Goal: Task Accomplishment & Management: Use online tool/utility

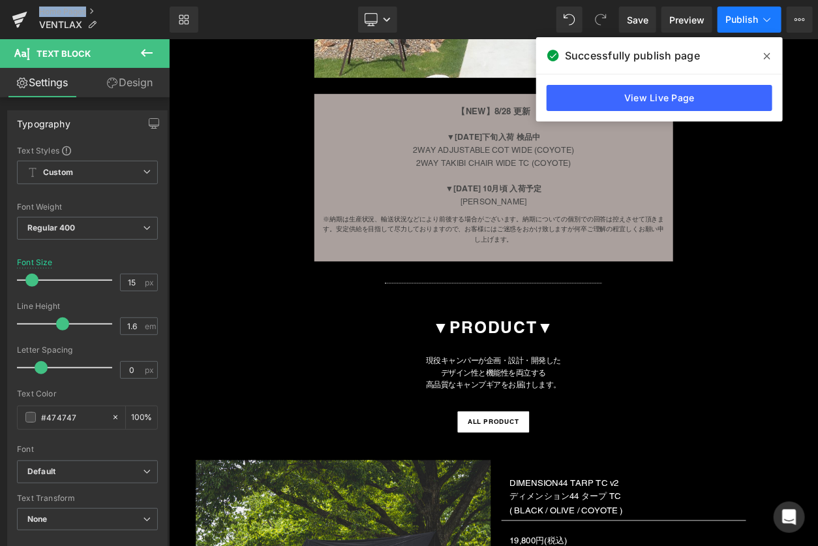
click at [741, 13] on button "Publish" at bounding box center [750, 20] width 64 height 26
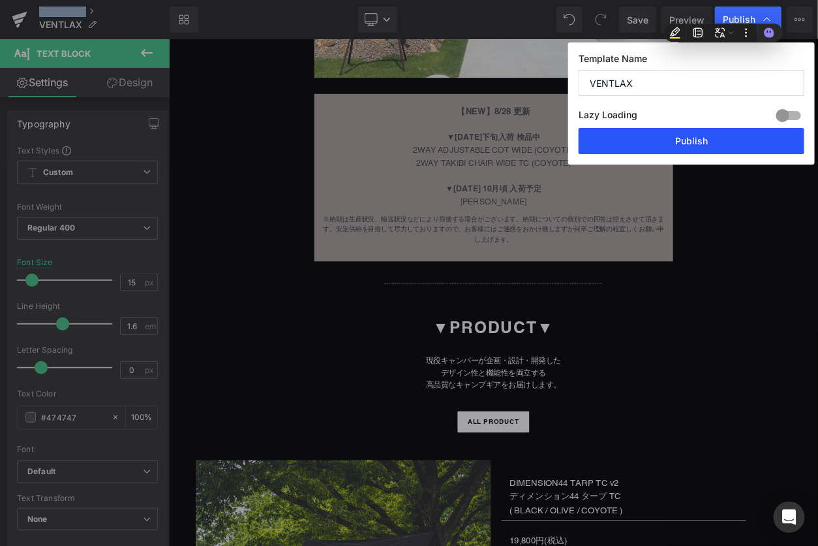
click at [677, 141] on button "Publish" at bounding box center [692, 141] width 226 height 26
